Goal: Information Seeking & Learning: Learn about a topic

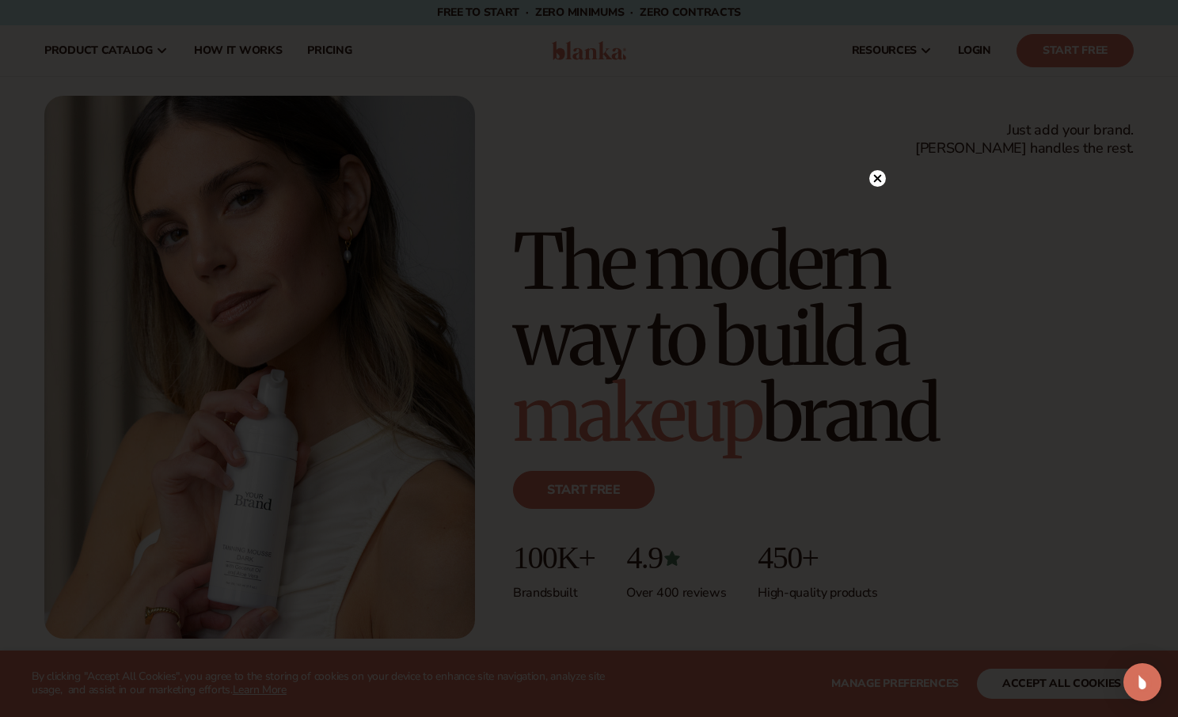
click at [878, 180] on icon at bounding box center [878, 178] width 8 height 8
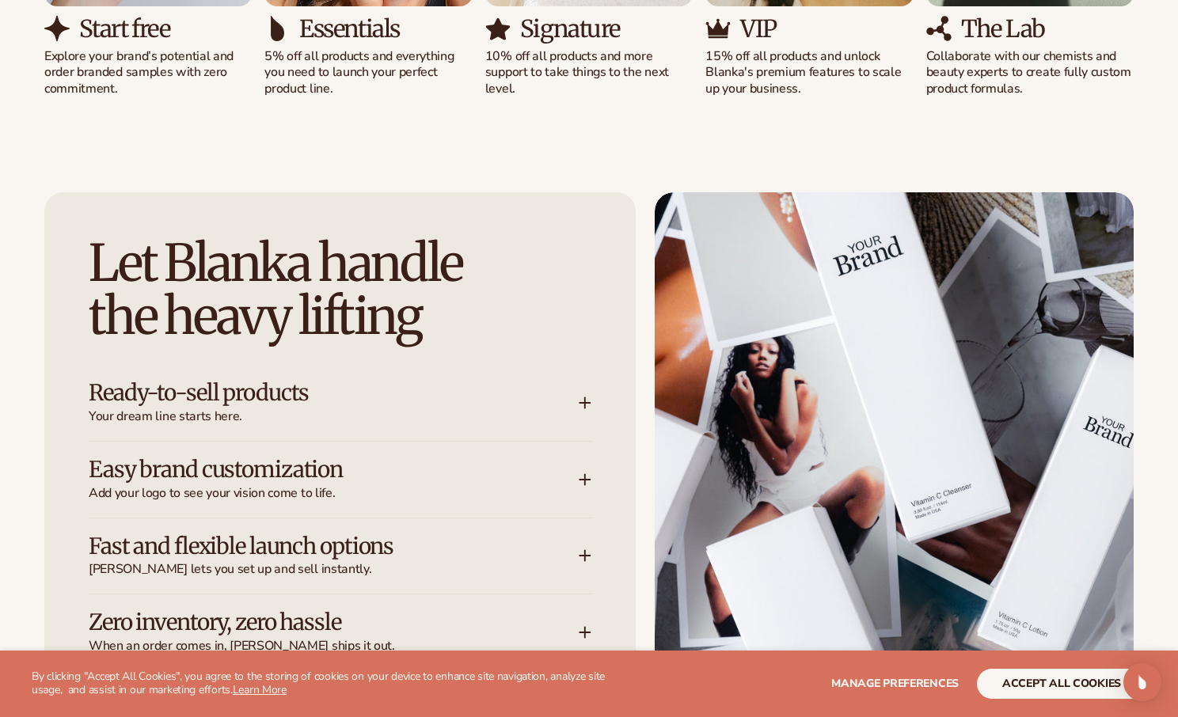
scroll to position [1819, 0]
click at [24, 294] on div "Let Blanka handle the heavy lifting Ready-to-sell products Your dream line star…" at bounding box center [589, 493] width 1178 height 602
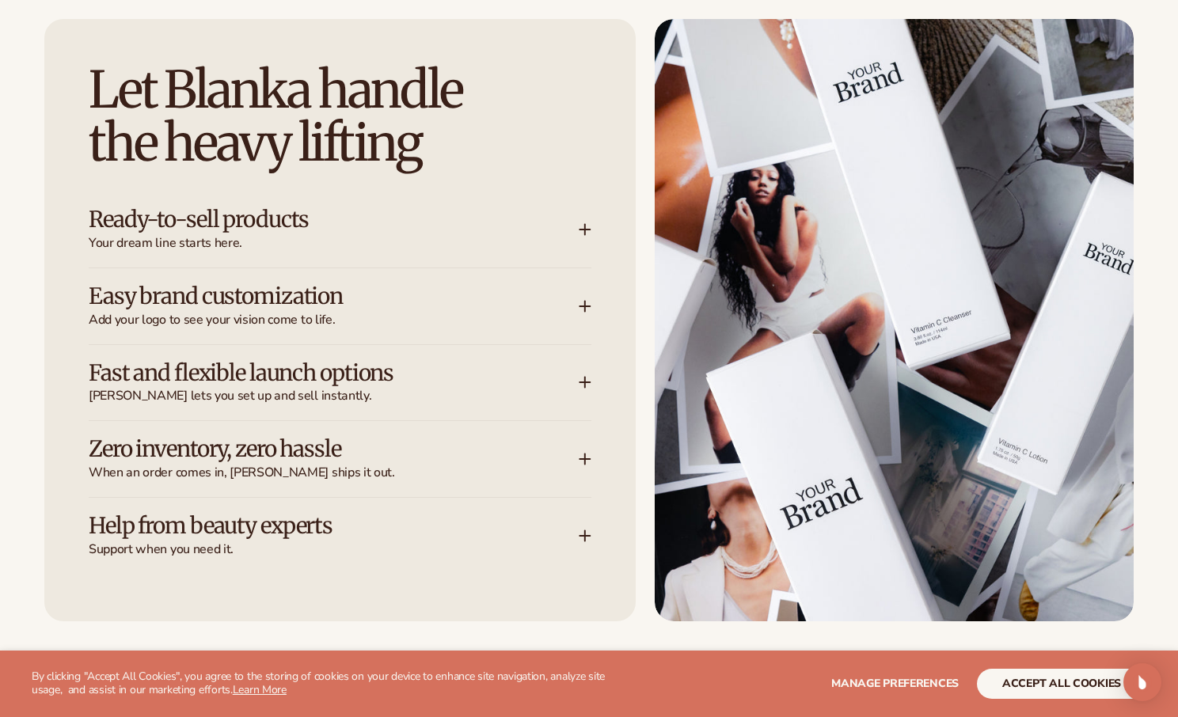
scroll to position [2055, 0]
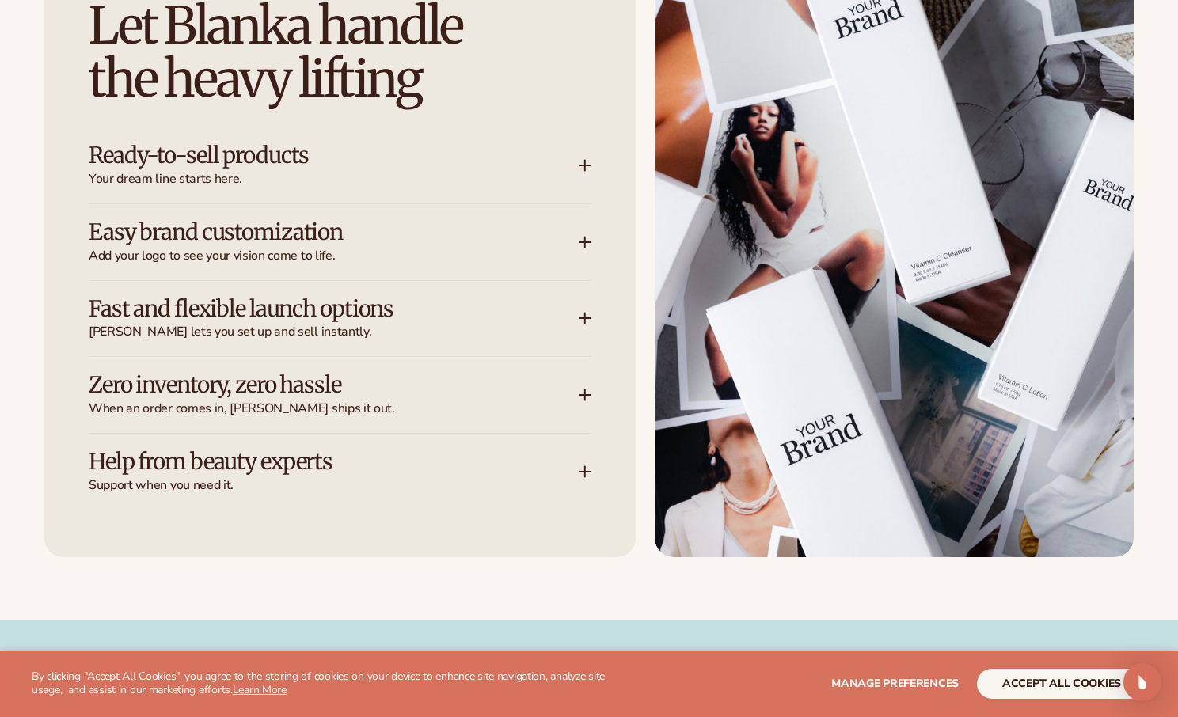
click at [187, 226] on h3 "Easy brand customization" at bounding box center [310, 232] width 442 height 25
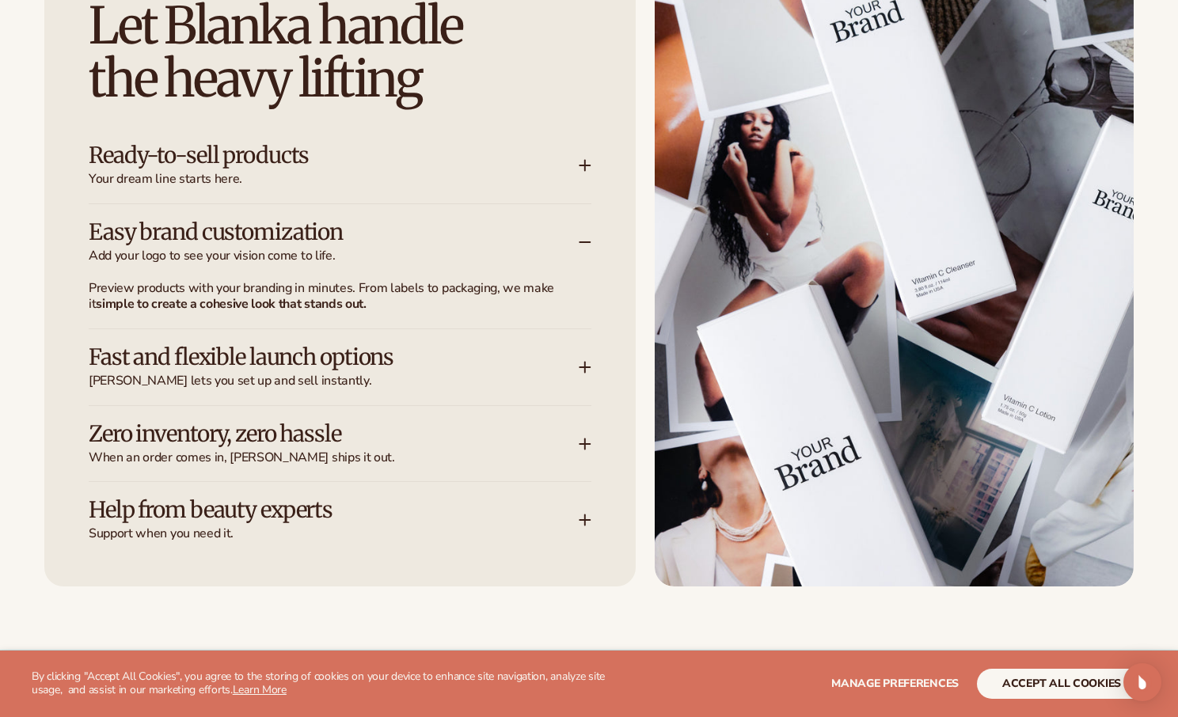
click at [186, 302] on strong "simple to create a cohesive look that stands out." at bounding box center [231, 303] width 270 height 17
click at [32, 292] on div "Let Blanka handle the heavy lifting Ready-to-sell products Your dream line star…" at bounding box center [589, 271] width 1178 height 632
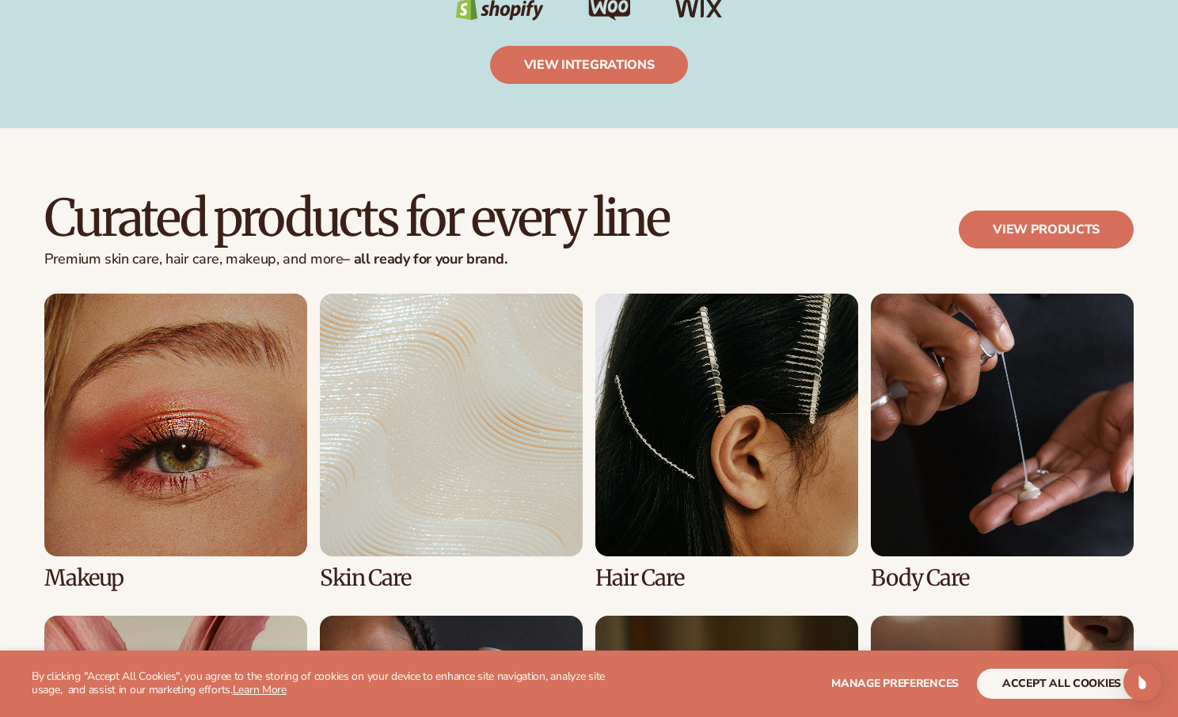
scroll to position [2847, 0]
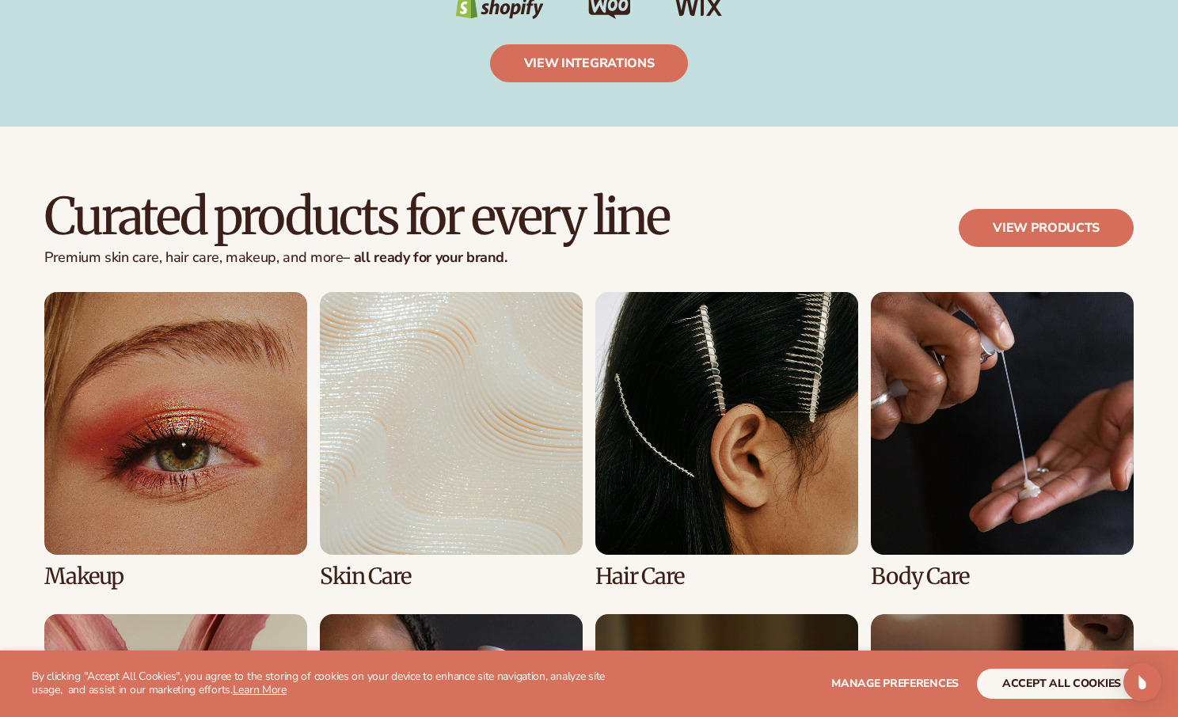
click at [25, 294] on div "Curated products for every line Premium skin care, hair care, makeup, and more …" at bounding box center [589, 550] width 1178 height 720
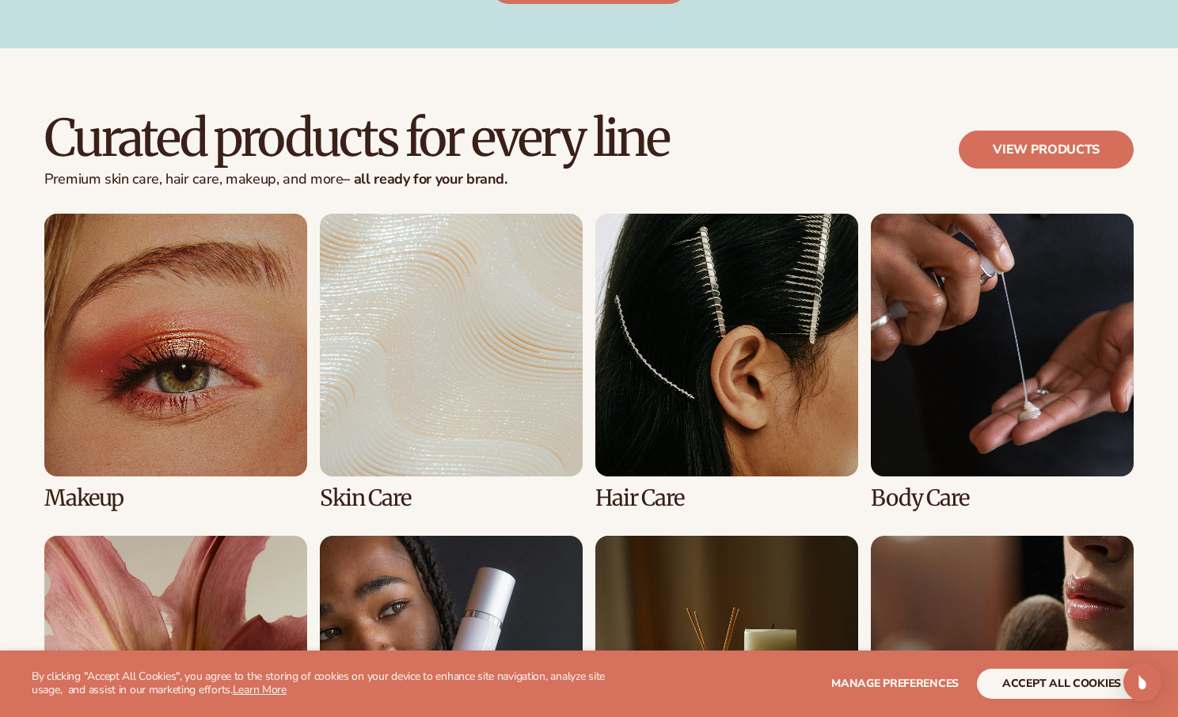
scroll to position [2925, 0]
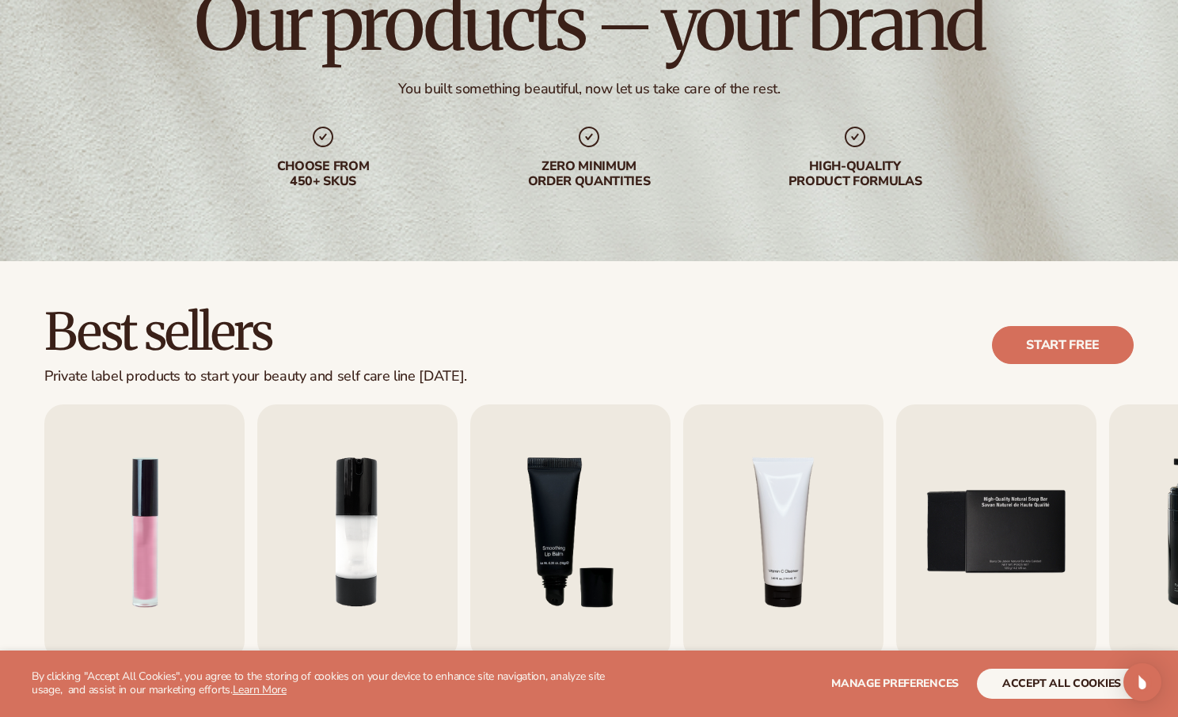
scroll to position [237, 0]
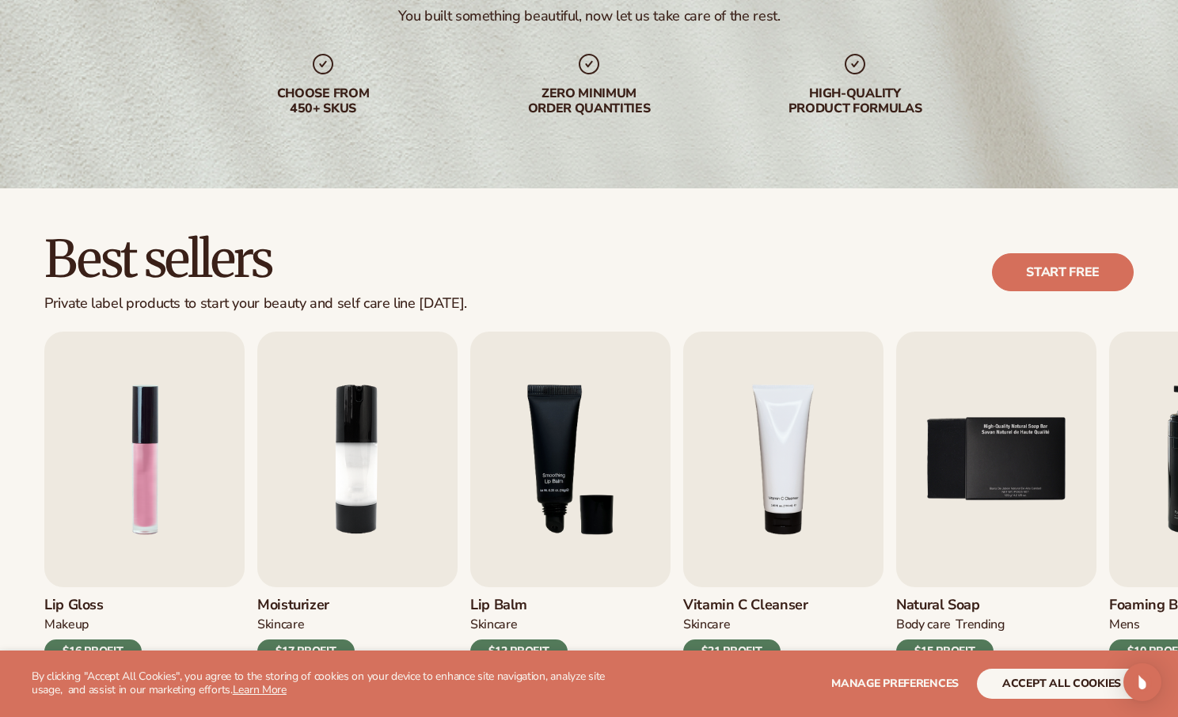
click at [13, 281] on div "Best sellers Private label products to start your beauty and self care line tod…" at bounding box center [589, 273] width 1178 height 80
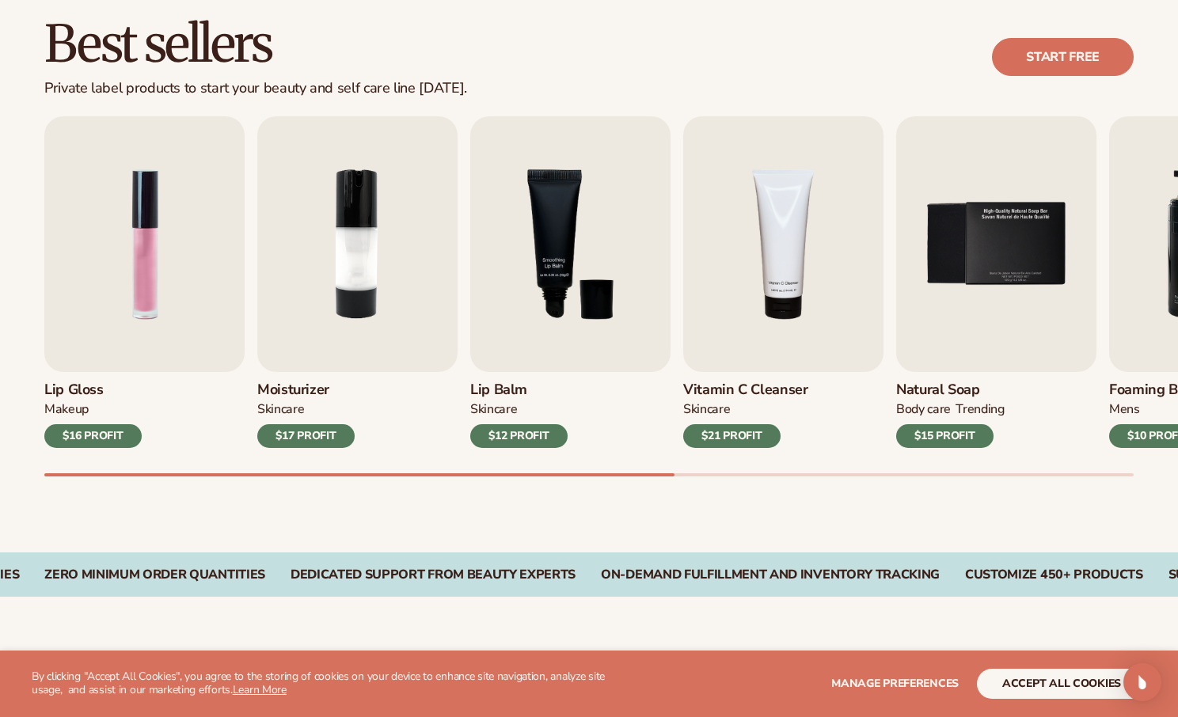
scroll to position [474, 0]
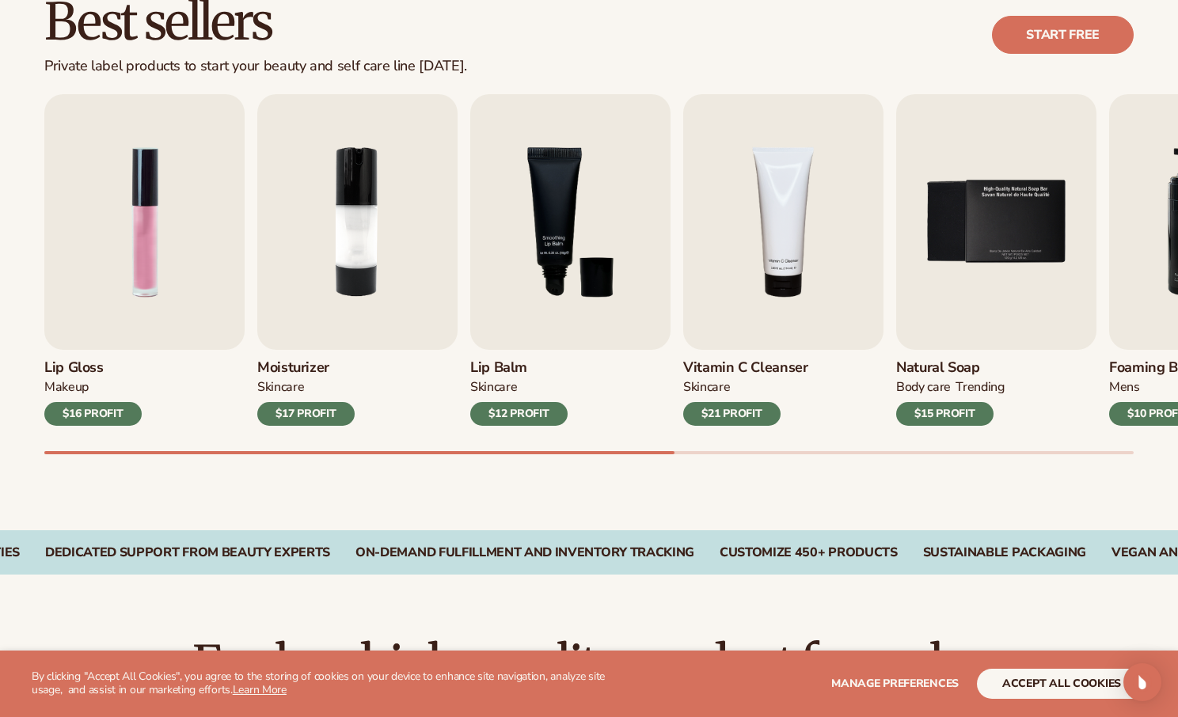
click at [24, 276] on div "Best sellers Private label products to start your beauty and self care line tod…" at bounding box center [589, 240] width 1178 height 579
click at [28, 286] on div "Best sellers Private label products to start your beauty and self care line tod…" at bounding box center [589, 240] width 1178 height 579
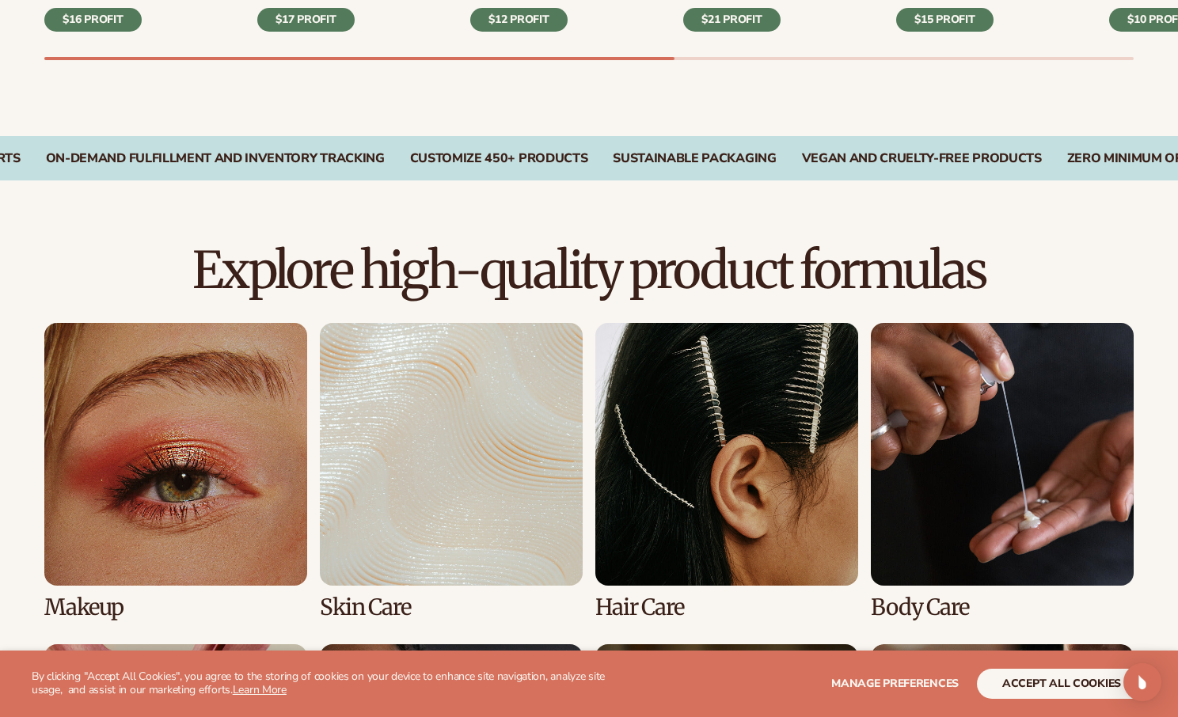
scroll to position [870, 0]
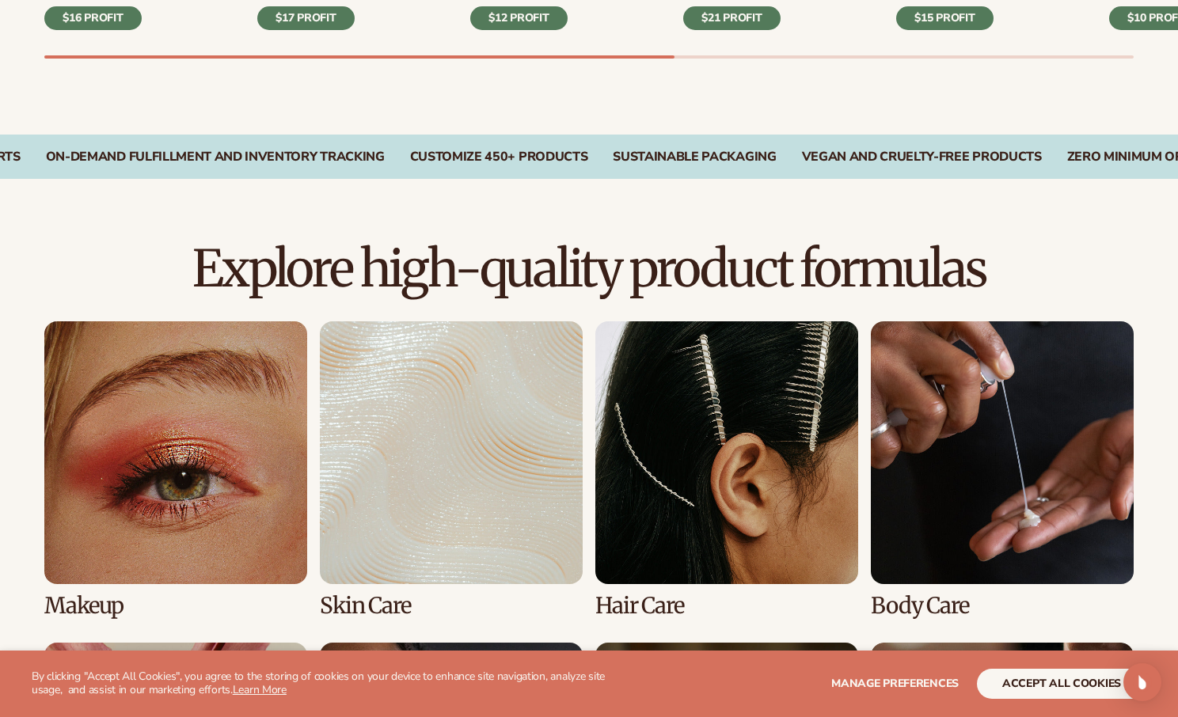
click at [21, 289] on div "Explore high-quality product formulas view full catalog Makeup Skin Care Hair C…" at bounding box center [589, 632] width 1178 height 780
drag, startPoint x: 15, startPoint y: 273, endPoint x: 22, endPoint y: 261, distance: 13.8
click at [17, 273] on div "Explore high-quality product formulas view full catalog Makeup Skin Care Hair C…" at bounding box center [589, 632] width 1178 height 780
click at [16, 257] on div "Explore high-quality product formulas view full catalog Makeup Skin Care Hair C…" at bounding box center [589, 632] width 1178 height 780
click at [16, 259] on div "Explore high-quality product formulas view full catalog Makeup Skin Care Hair C…" at bounding box center [589, 632] width 1178 height 780
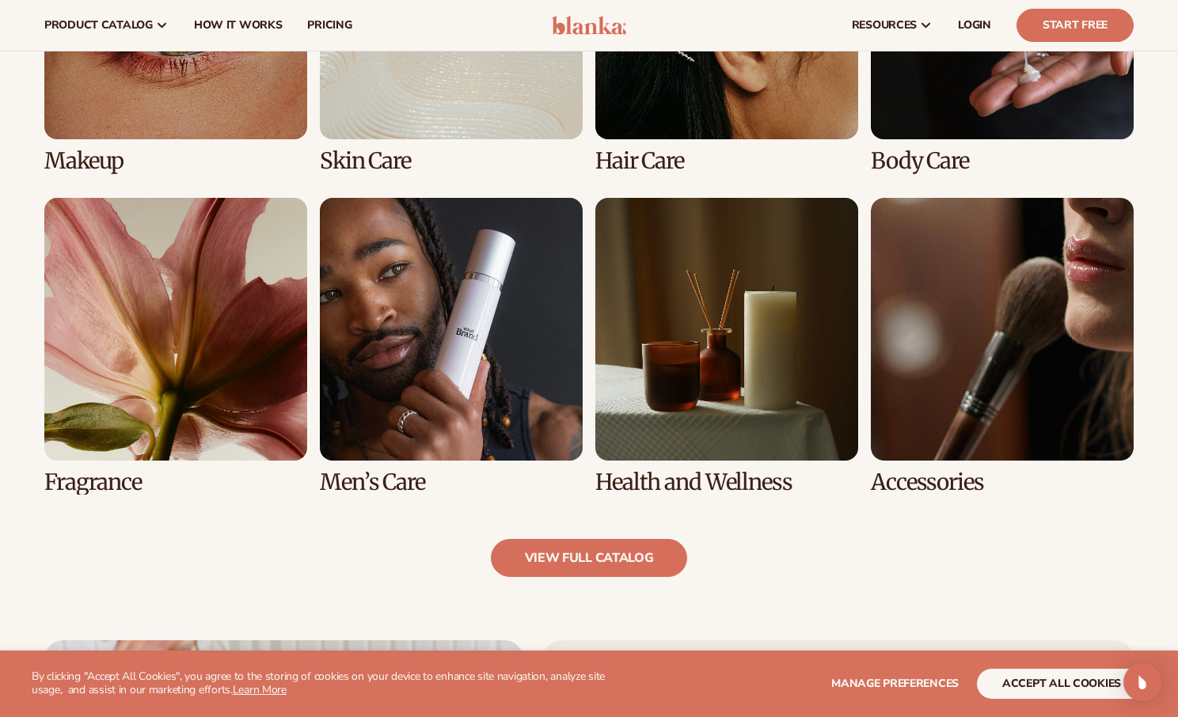
scroll to position [1314, 0]
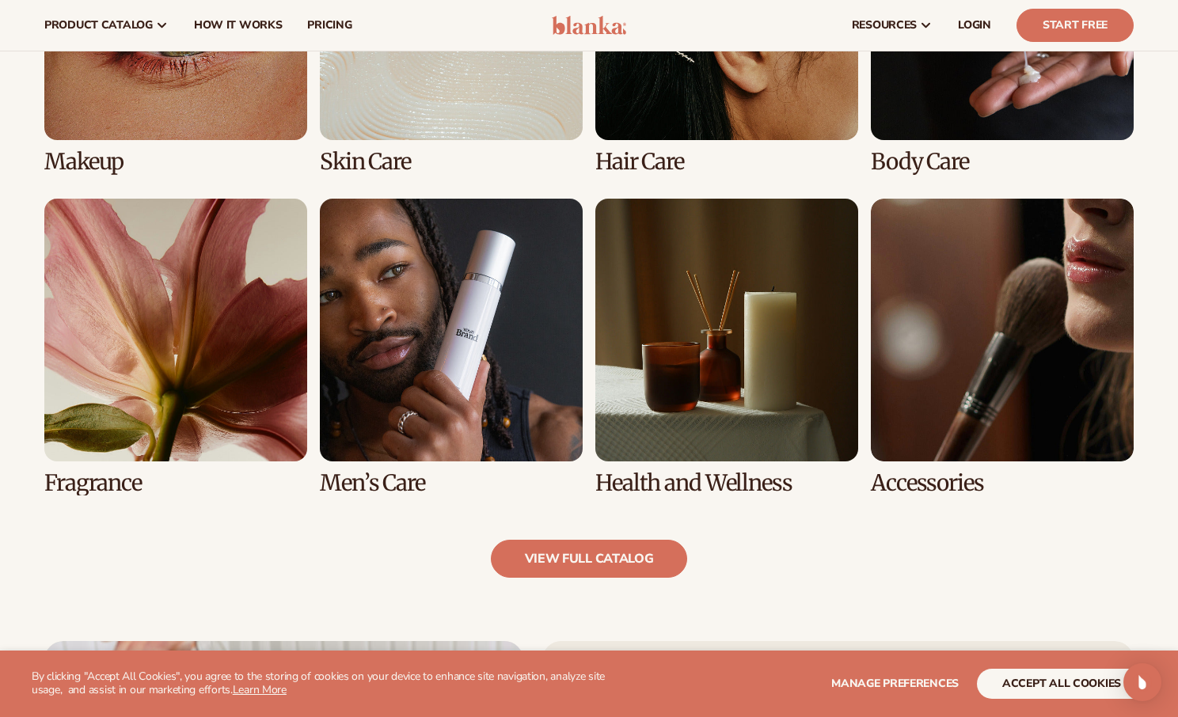
click at [532, 275] on link "6 / 8" at bounding box center [451, 347] width 263 height 297
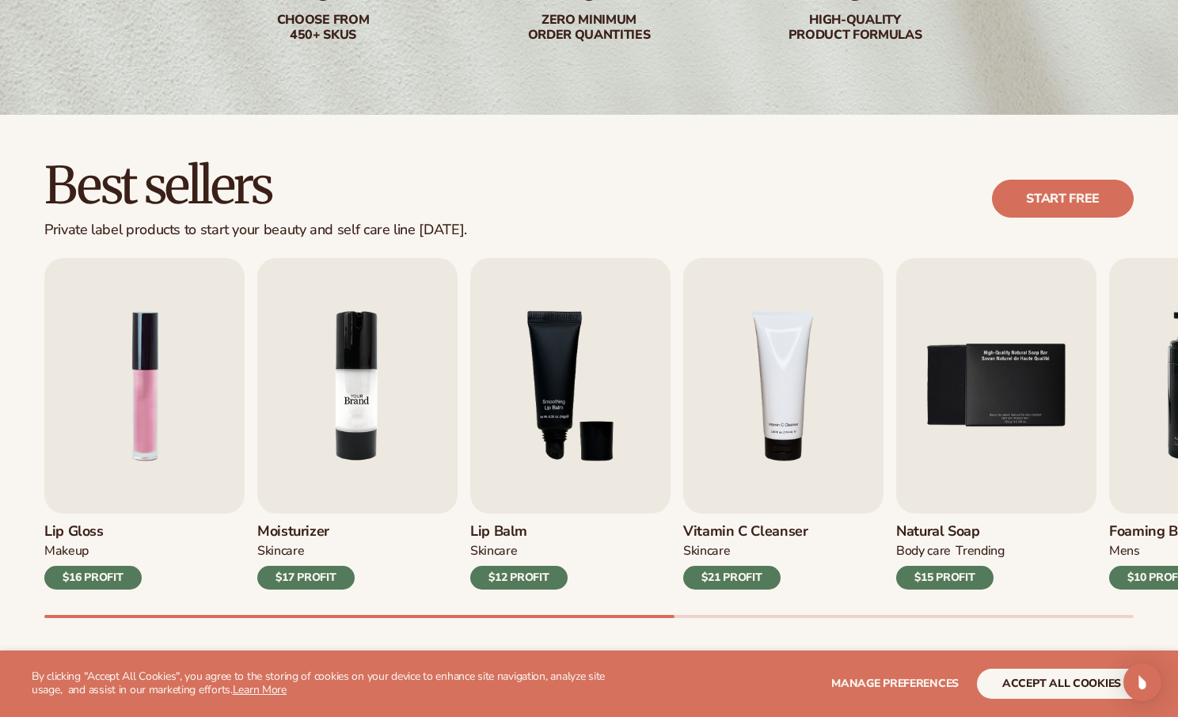
scroll to position [395, 0]
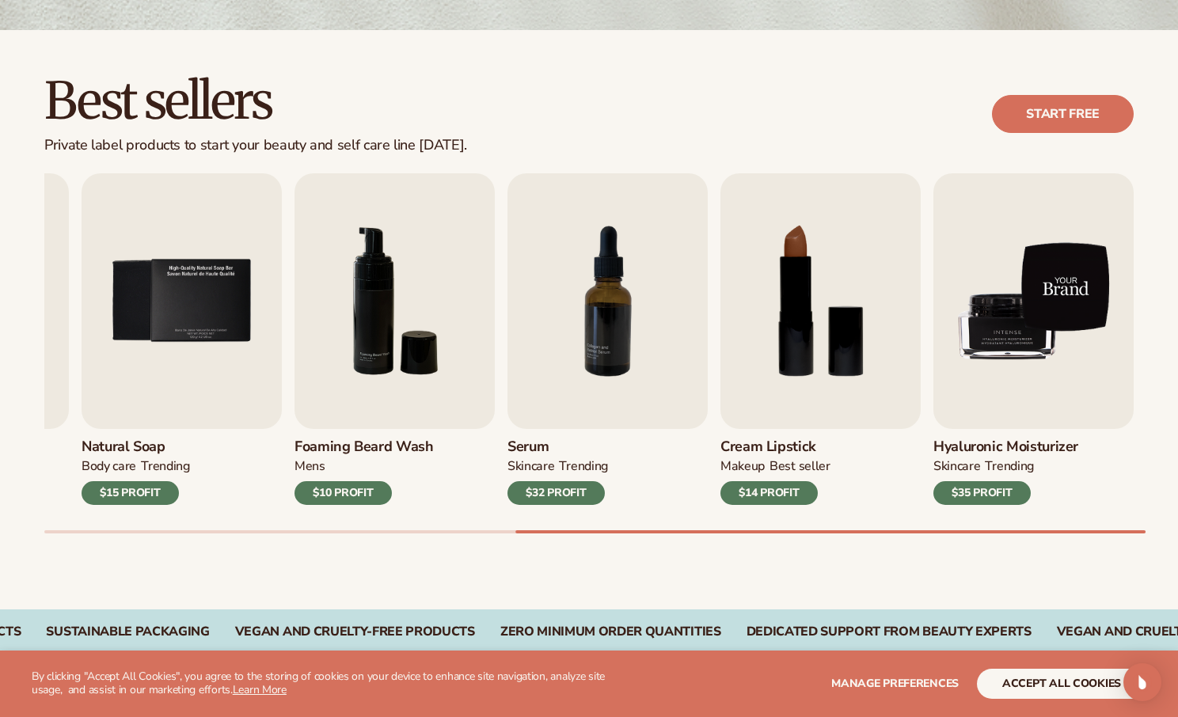
click at [969, 370] on img "9 / 9" at bounding box center [1033, 301] width 200 height 256
click at [1035, 316] on img "9 / 9" at bounding box center [1033, 301] width 200 height 256
click at [1003, 309] on img "9 / 9" at bounding box center [1033, 301] width 200 height 256
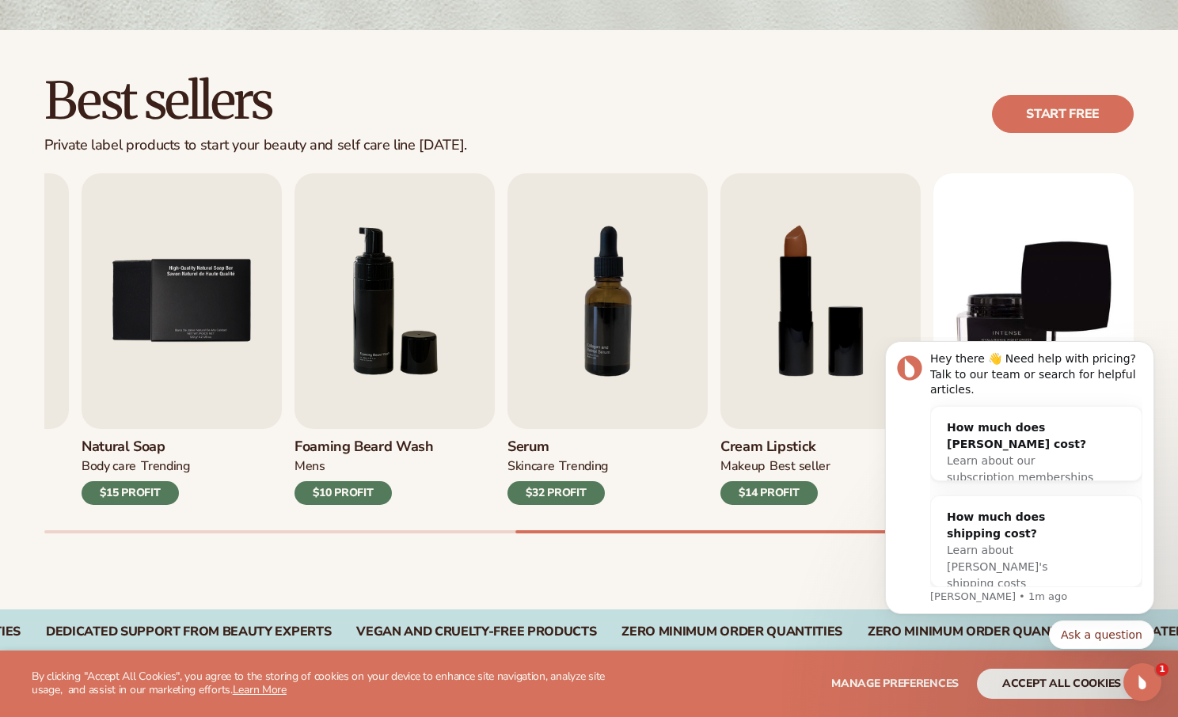
scroll to position [0, 0]
click at [600, 289] on img "7 / 9" at bounding box center [607, 301] width 200 height 256
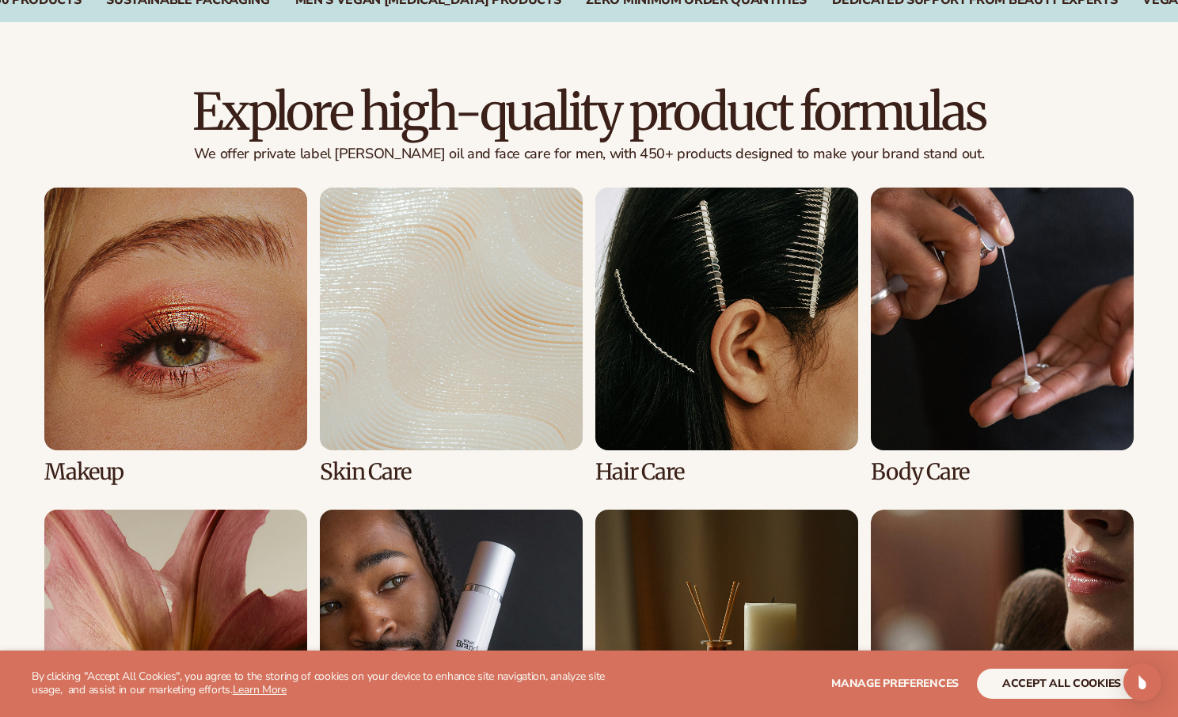
scroll to position [1027, 0]
click at [170, 314] on link "1 / 8" at bounding box center [175, 335] width 263 height 297
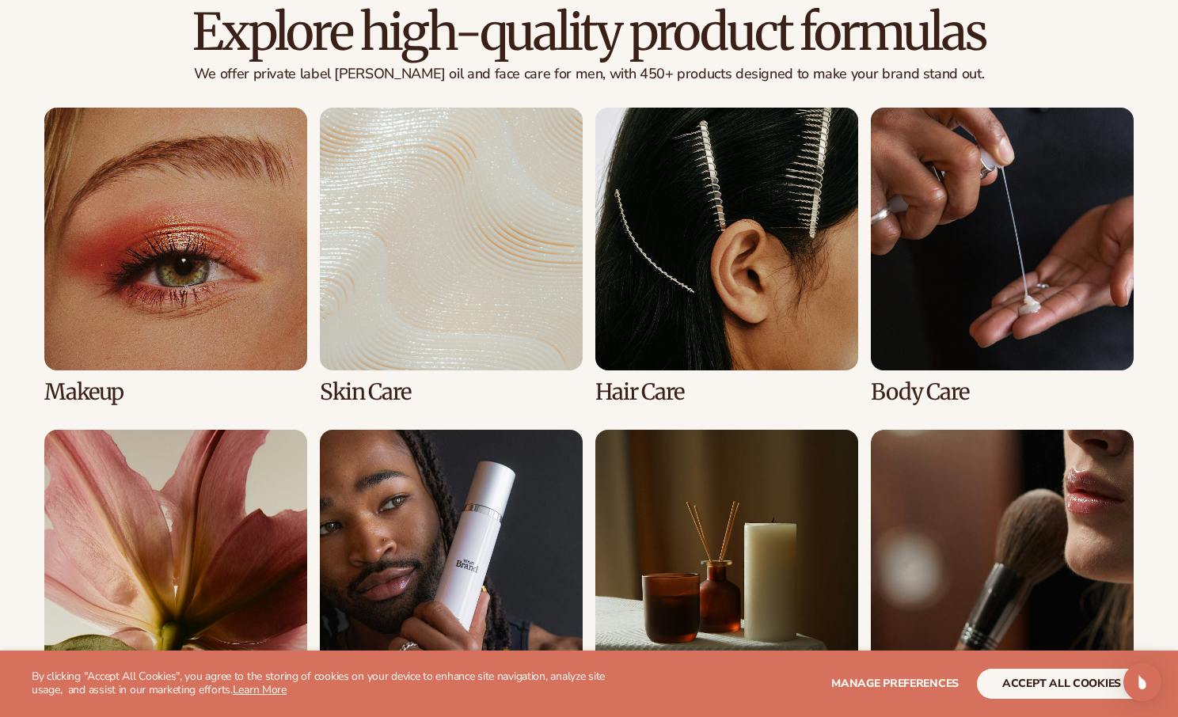
scroll to position [1107, 0]
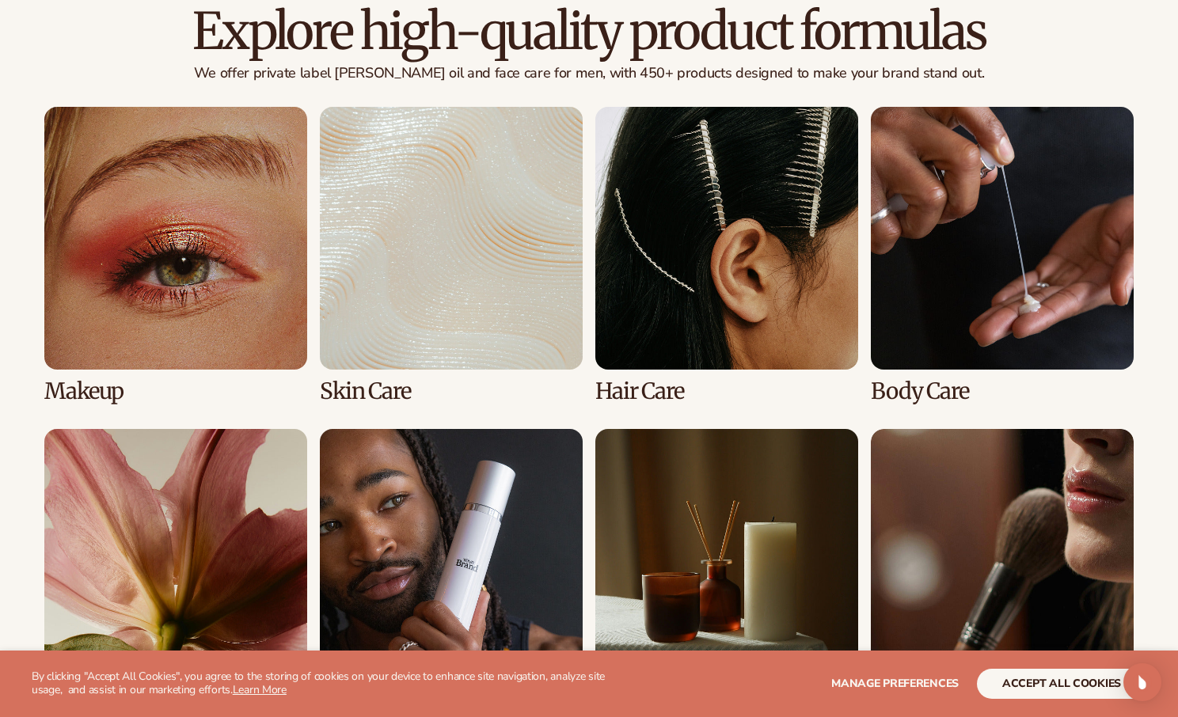
click at [101, 384] on link "1 / 8" at bounding box center [175, 255] width 263 height 297
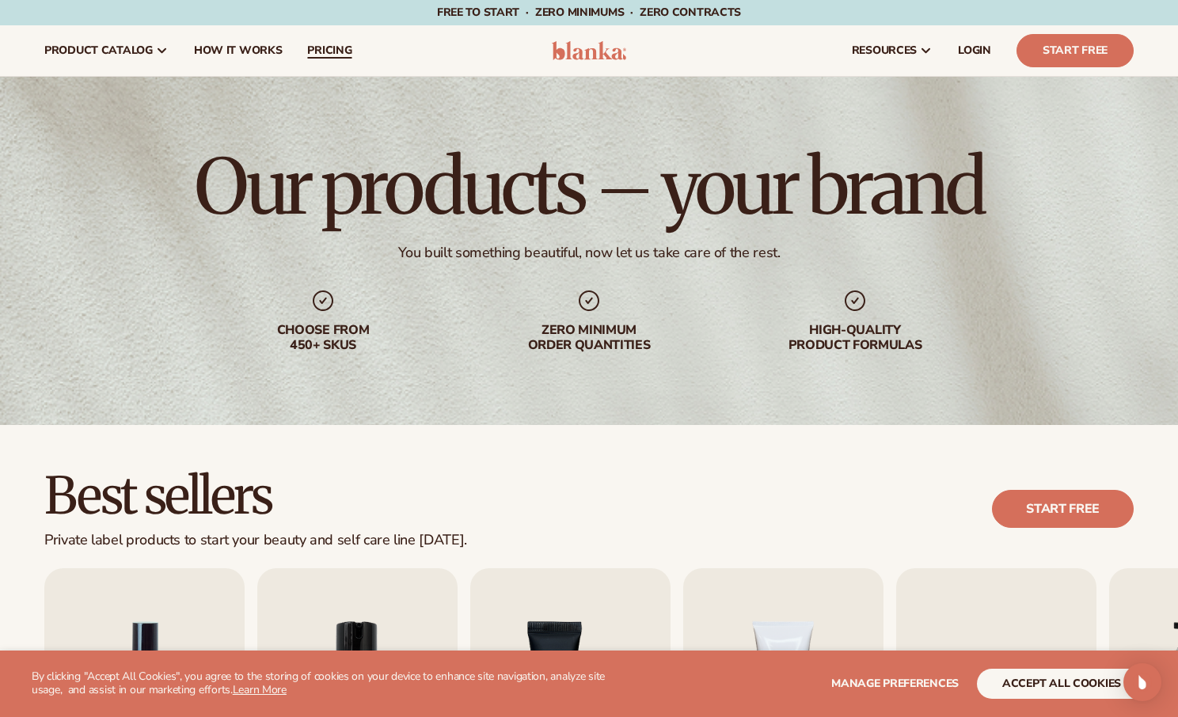
click at [334, 51] on span "pricing" at bounding box center [329, 50] width 44 height 13
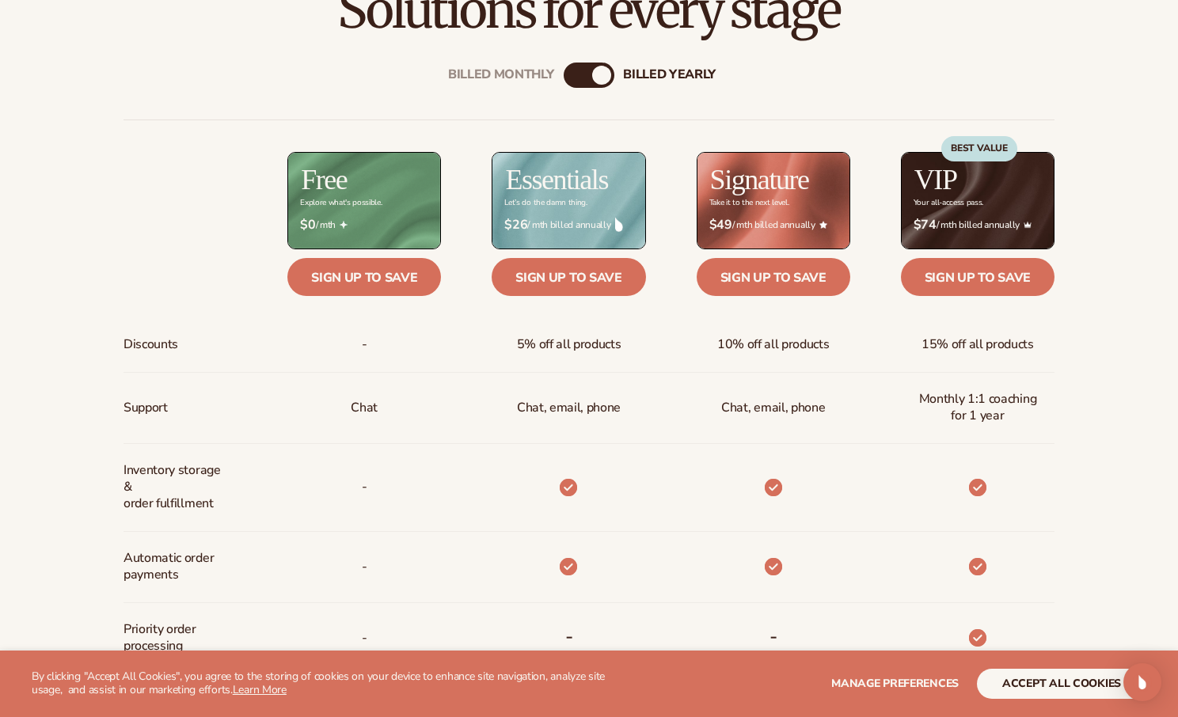
scroll to position [632, 0]
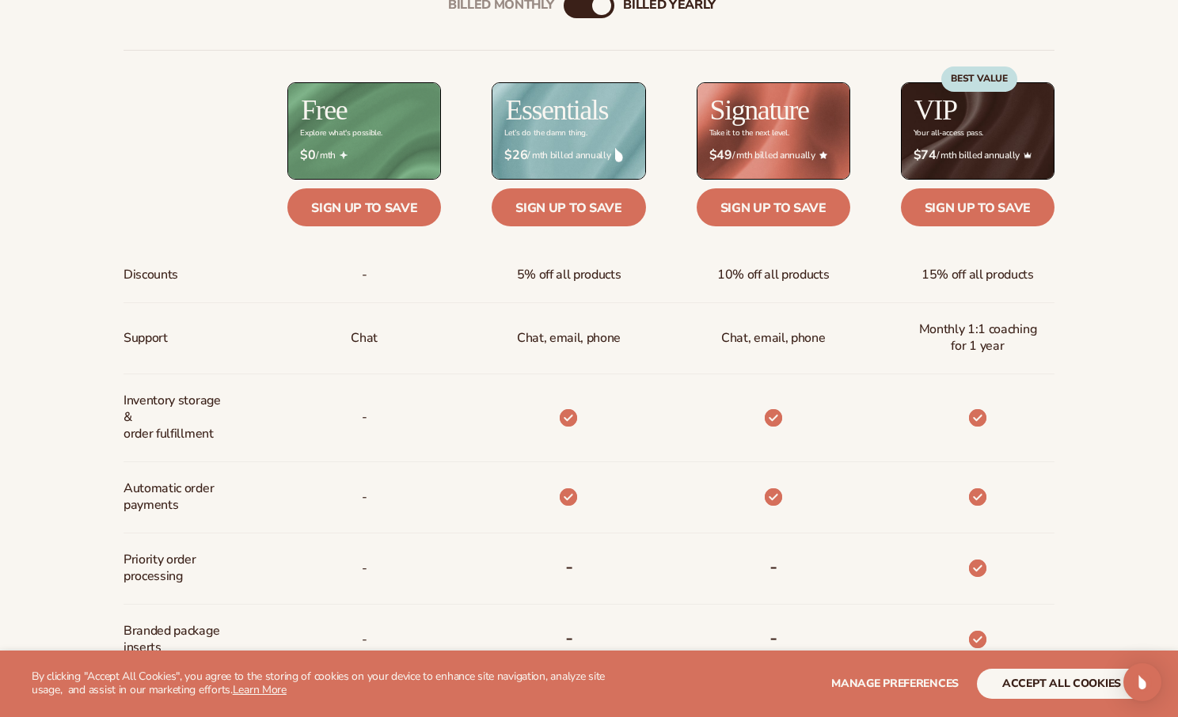
click at [41, 238] on div "Billed Monthly billed Yearly Billed Monthly billed Yearly Discounts Support Inv…" at bounding box center [589, 498] width 1178 height 1061
click at [36, 232] on div "Billed Monthly billed Yearly Billed Monthly billed Yearly Discounts Support Inv…" at bounding box center [589, 498] width 1178 height 1061
click at [41, 227] on div "Billed Monthly billed Yearly Billed Monthly billed Yearly Discounts Support Inv…" at bounding box center [589, 498] width 1178 height 1061
click at [43, 228] on div "Billed Monthly billed Yearly Billed Monthly billed Yearly Discounts Support Inv…" at bounding box center [589, 498] width 1178 height 1061
click at [44, 222] on div "Billed Monthly billed Yearly Billed Monthly billed Yearly Discounts Support Inv…" at bounding box center [589, 498] width 1178 height 1061
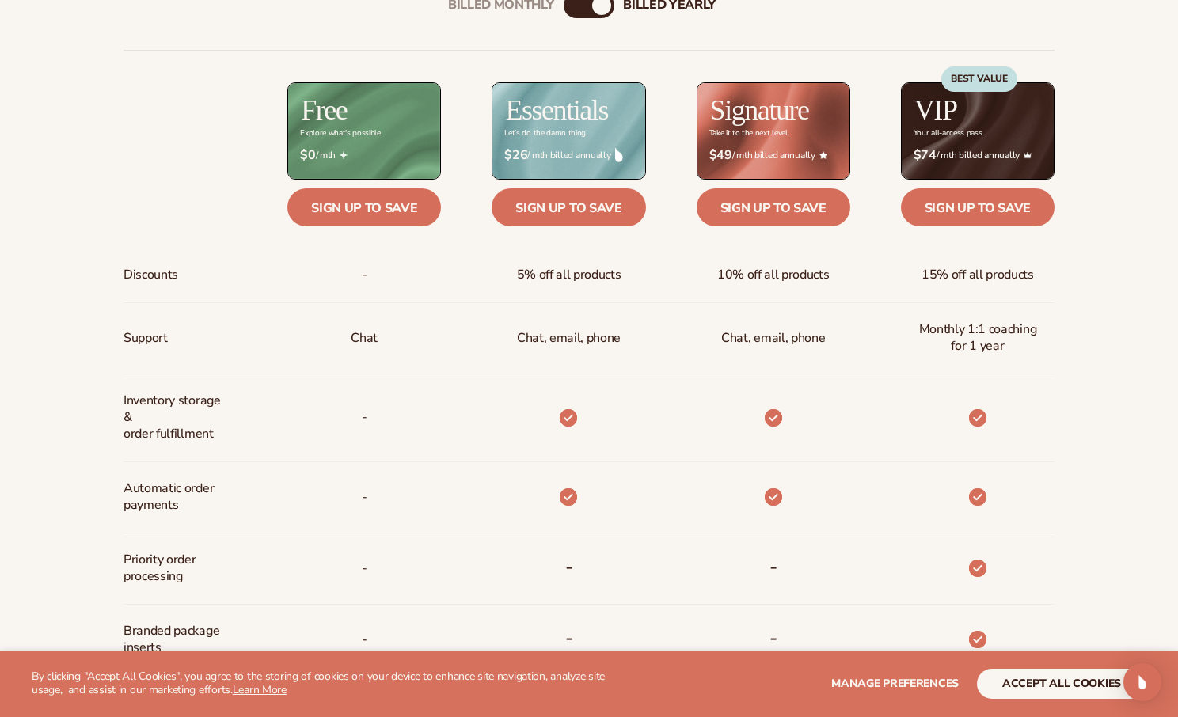
click at [53, 226] on div "Billed Monthly billed Yearly Billed Monthly billed Yearly Discounts Support Inv…" at bounding box center [589, 498] width 1178 height 1061
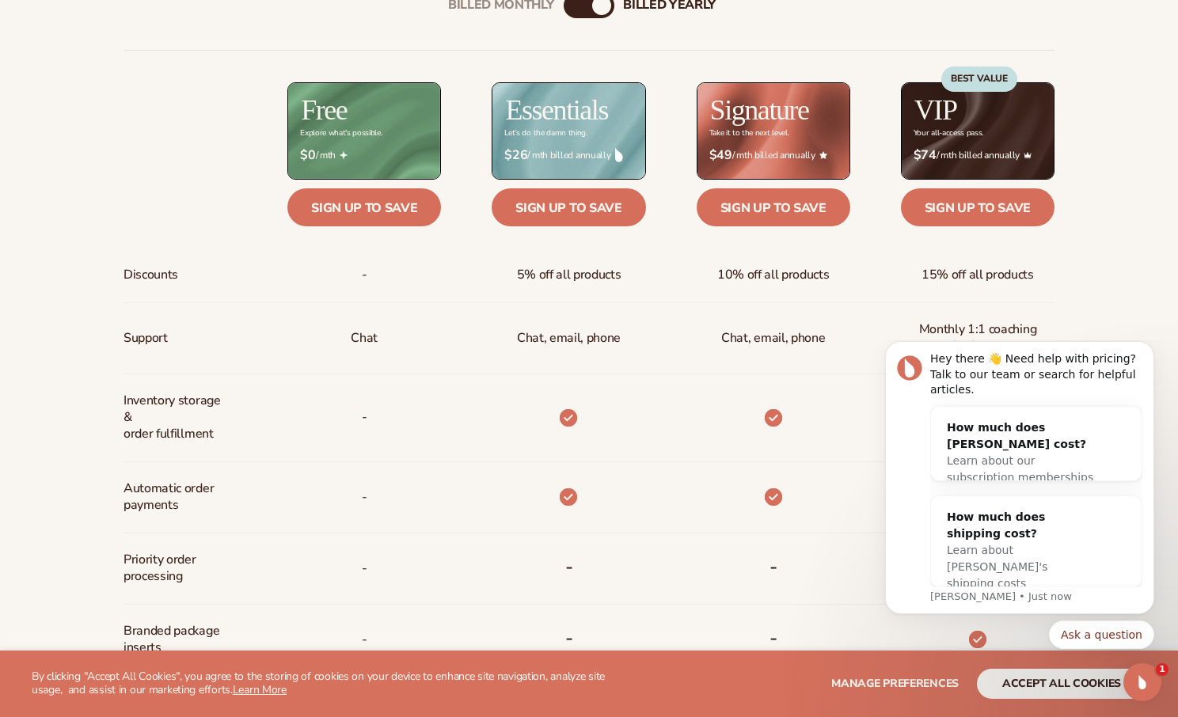
scroll to position [0, 0]
click at [56, 225] on div "Billed Monthly billed Yearly Billed Monthly billed Yearly Discounts Support Inv…" at bounding box center [589, 498] width 1178 height 1061
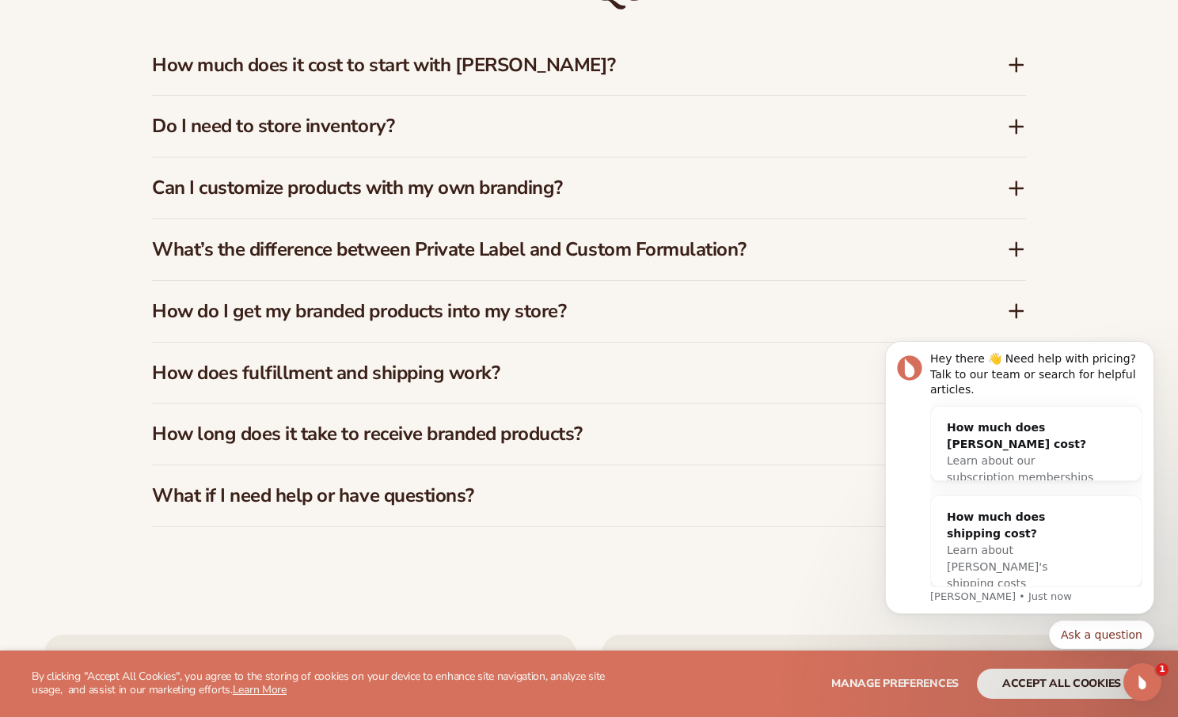
scroll to position [2372, 0]
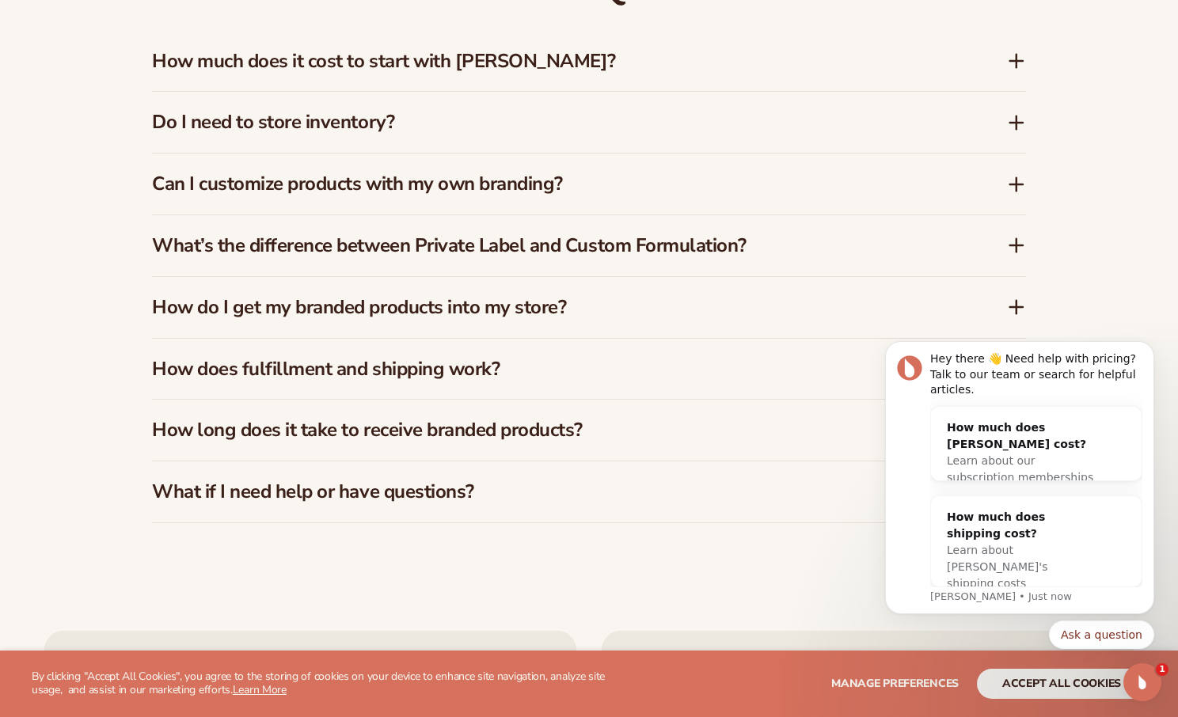
click at [804, 149] on div "Do I need to store inventory?" at bounding box center [589, 122] width 874 height 61
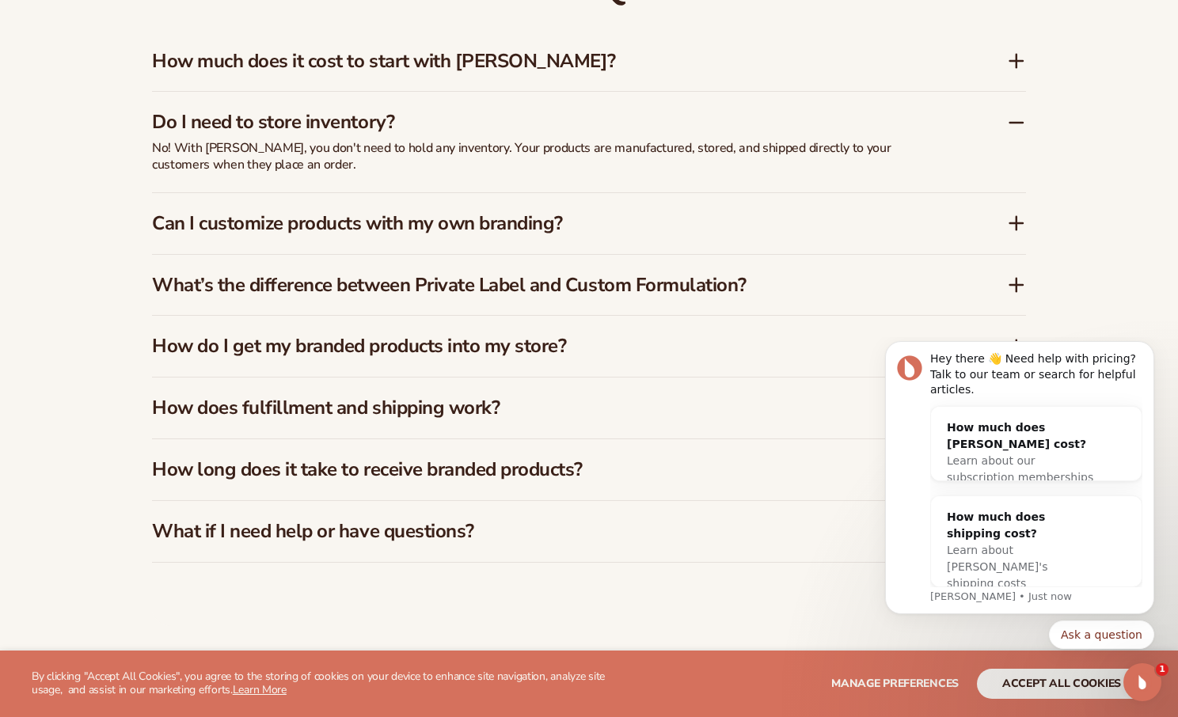
click at [718, 227] on h3 "Can I customize products with my own branding?" at bounding box center [555, 223] width 807 height 23
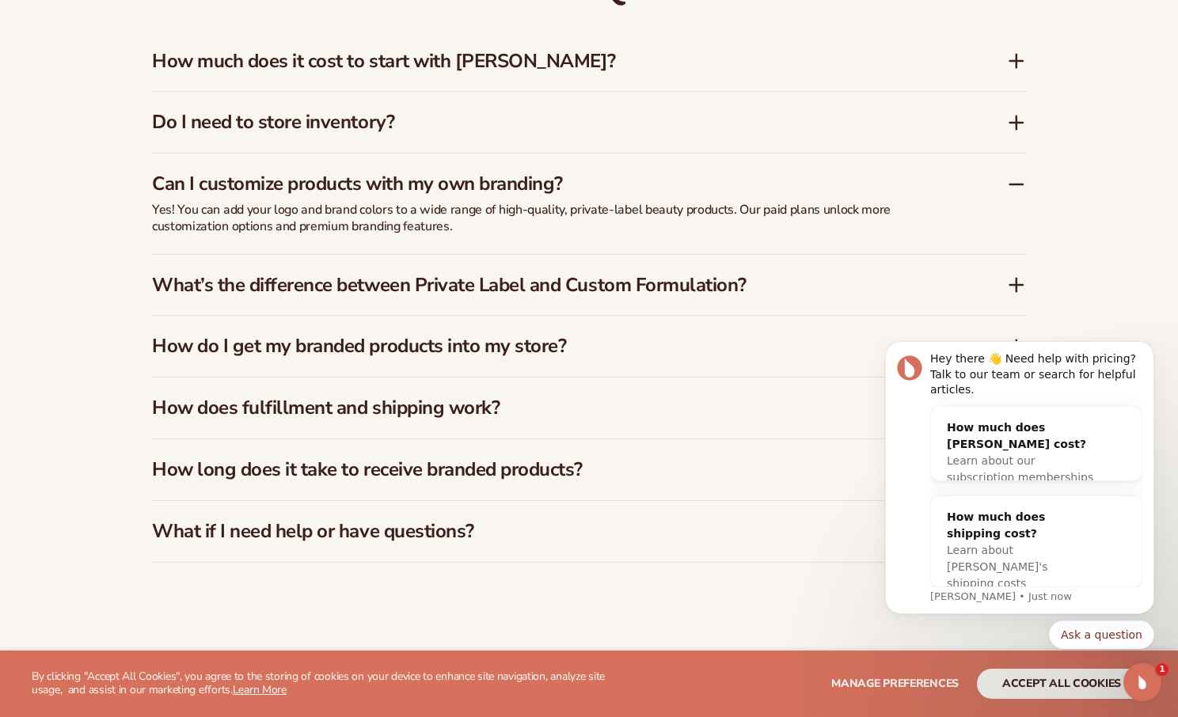
click at [84, 235] on div "FAQs How much does it cost to start with Blanka? Blanka offers a free plan so y…" at bounding box center [589, 256] width 1178 height 737
click at [78, 237] on div "FAQs How much does it cost to start with Blanka? Blanka offers a free plan so y…" at bounding box center [589, 256] width 1178 height 737
click at [73, 229] on div "FAQs How much does it cost to start with Blanka? Blanka offers a free plan so y…" at bounding box center [589, 256] width 1178 height 737
click at [68, 230] on div "FAQs How much does it cost to start with Blanka? Blanka offers a free plan so y…" at bounding box center [589, 256] width 1178 height 737
click at [73, 230] on div "FAQs How much does it cost to start with Blanka? Blanka offers a free plan so y…" at bounding box center [589, 256] width 1178 height 737
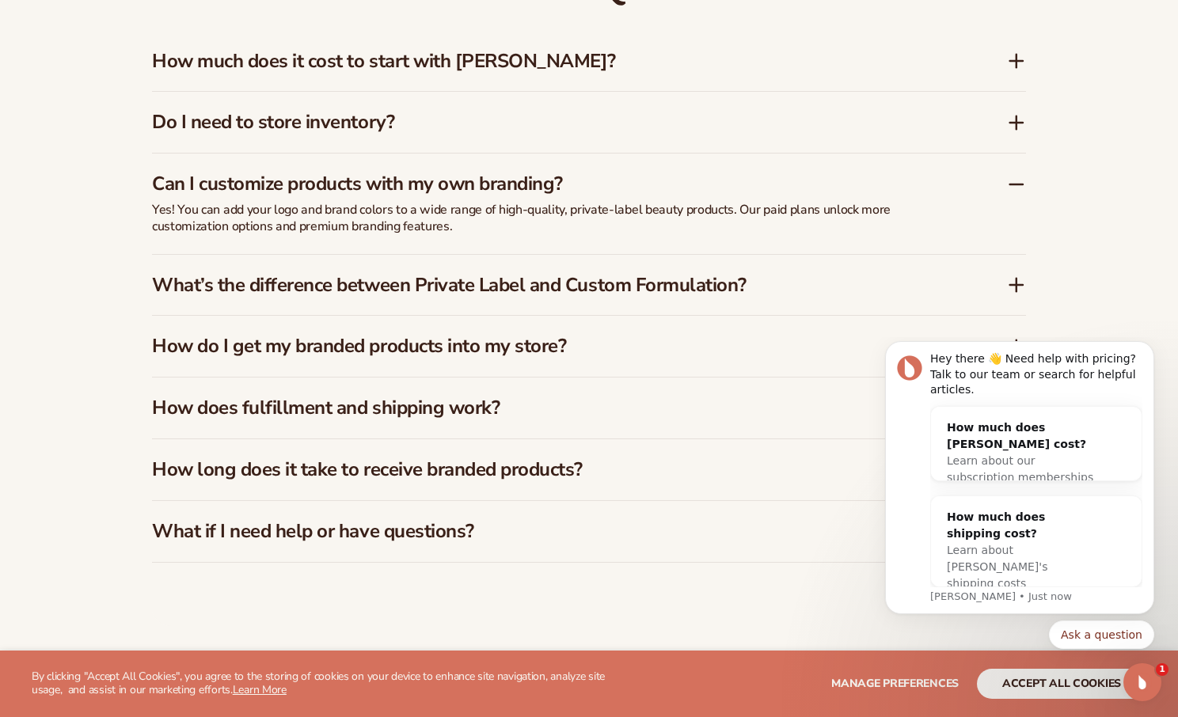
click at [70, 226] on div "FAQs How much does it cost to start with Blanka? Blanka offers a free plan so y…" at bounding box center [589, 256] width 1178 height 737
click at [74, 232] on div "FAQs How much does it cost to start with Blanka? Blanka offers a free plan so y…" at bounding box center [589, 256] width 1178 height 737
click at [83, 227] on div "FAQs How much does it cost to start with Blanka? Blanka offers a free plan so y…" at bounding box center [589, 256] width 1178 height 737
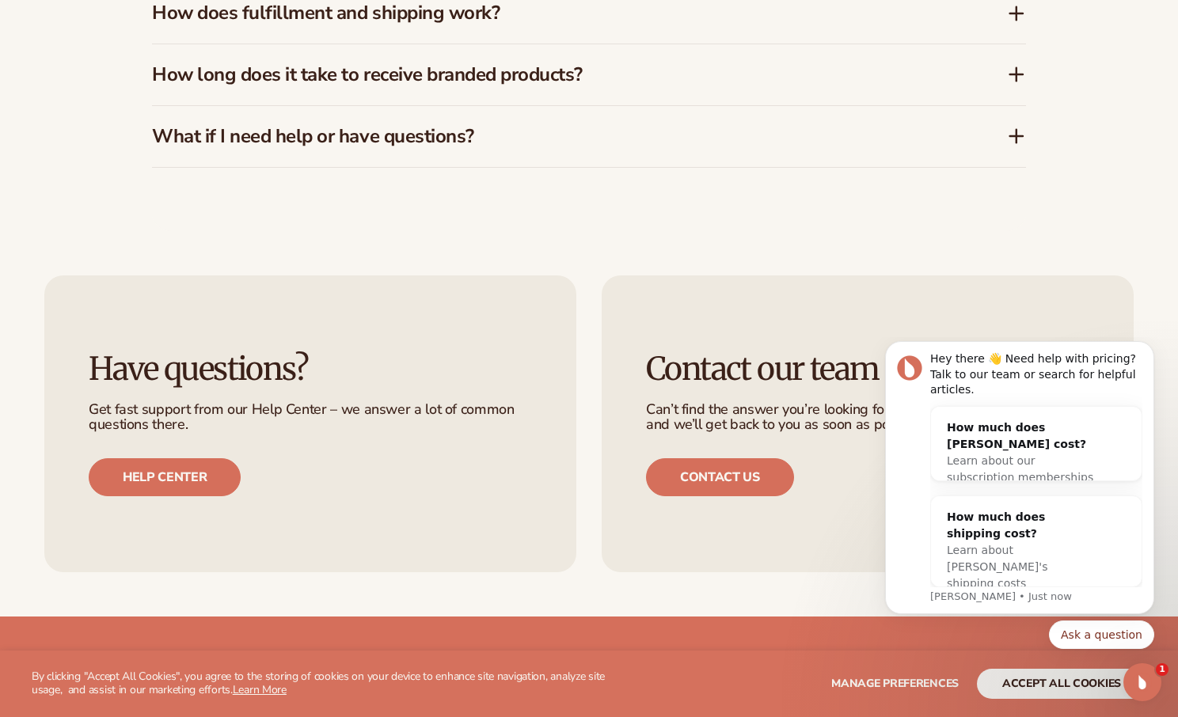
scroll to position [2767, 0]
click at [24, 256] on div "Have questions? Get fast support from our Help Center – we answer a lot of comm…" at bounding box center [589, 424] width 1178 height 386
click at [25, 254] on div "Have questions? Get fast support from our Help Center – we answer a lot of comm…" at bounding box center [589, 424] width 1178 height 386
click at [22, 251] on div "Have questions? Get fast support from our Help Center – we answer a lot of comm…" at bounding box center [589, 424] width 1178 height 386
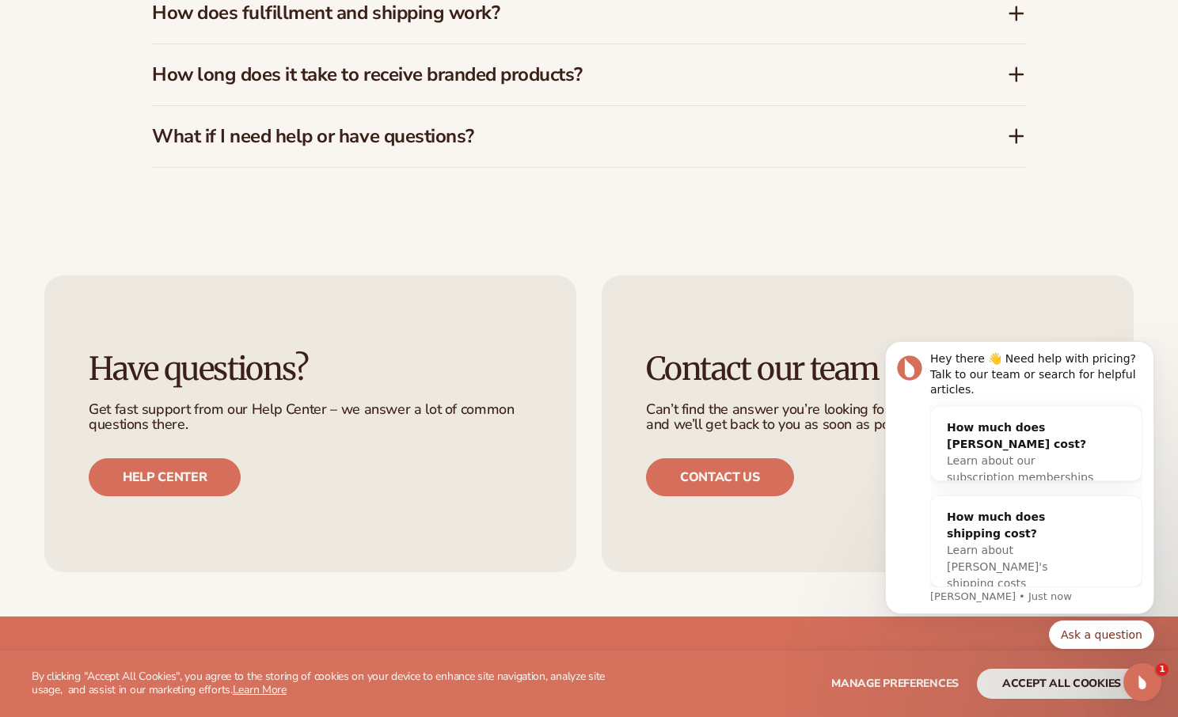
click at [26, 249] on div "Have questions? Get fast support from our Help Center – we answer a lot of comm…" at bounding box center [589, 424] width 1178 height 386
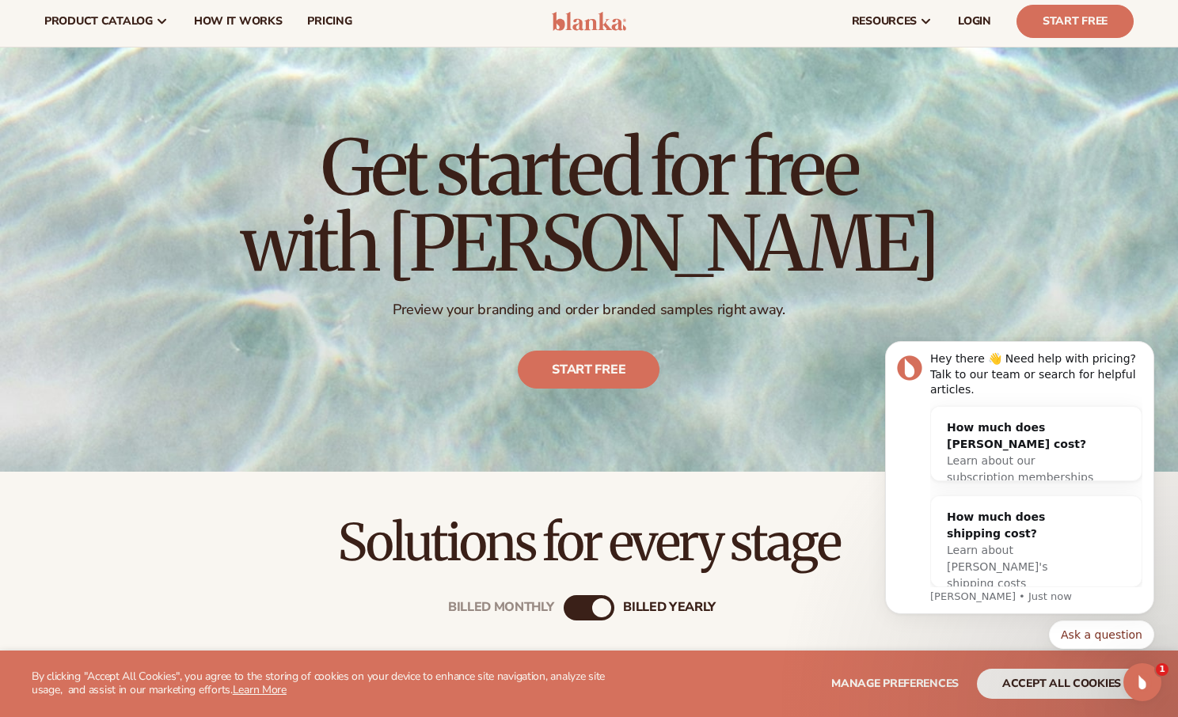
scroll to position [0, 0]
